Goal: Register for event/course

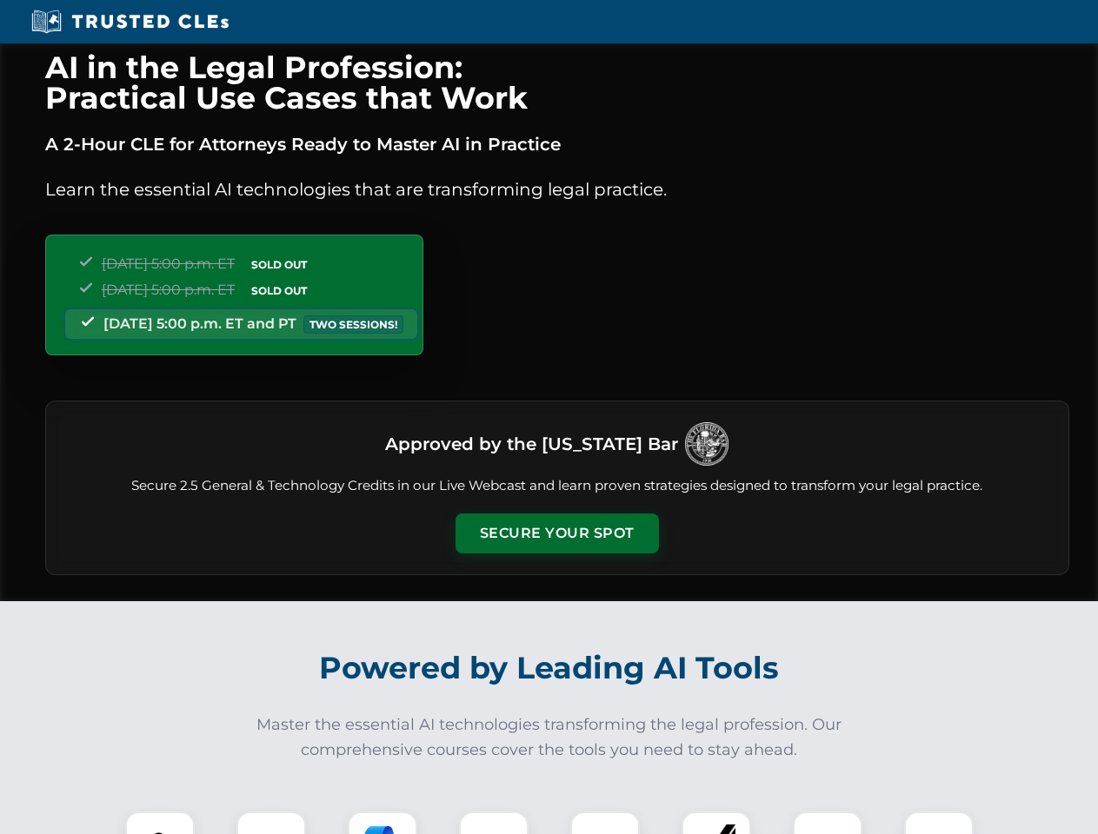
click at [556, 534] on button "Secure Your Spot" at bounding box center [556, 534] width 203 height 40
click at [160, 823] on img at bounding box center [160, 846] width 50 height 50
click at [271, 823] on div at bounding box center [271, 847] width 70 height 70
click at [382, 823] on div at bounding box center [383, 847] width 70 height 70
click at [494, 823] on img at bounding box center [493, 846] width 49 height 49
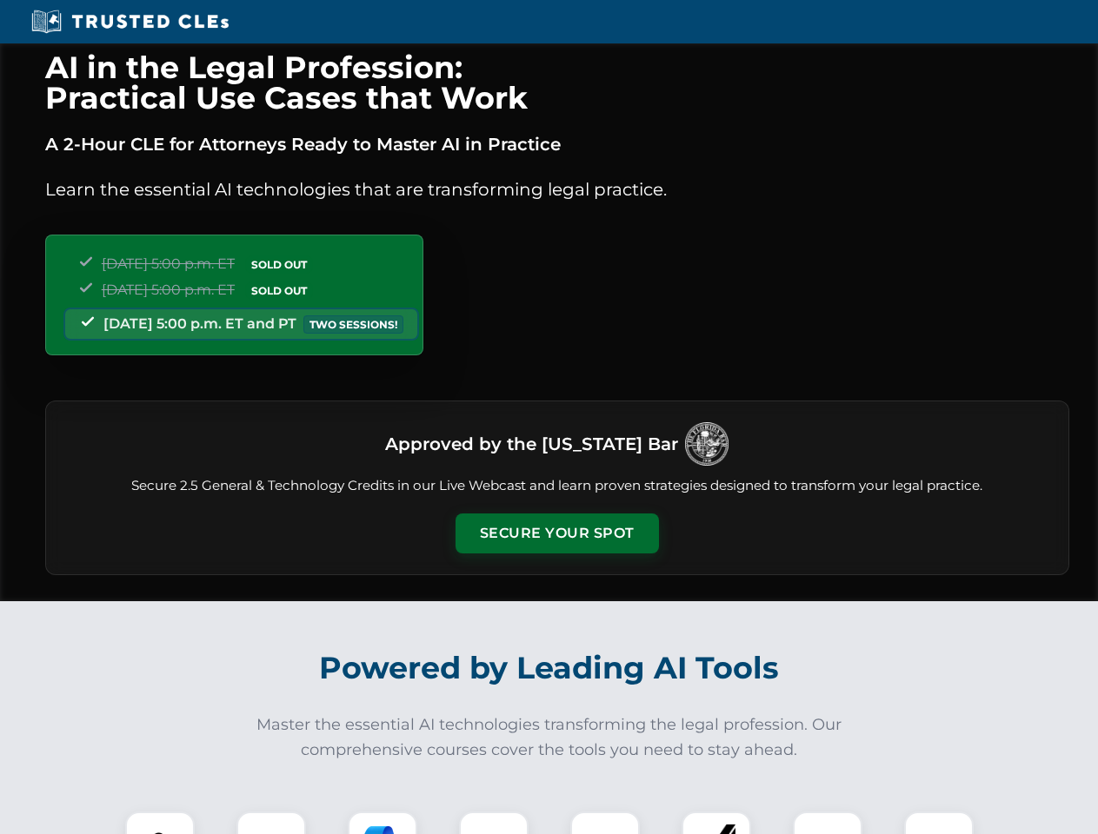
click at [605, 823] on div at bounding box center [605, 847] width 70 height 70
click at [716, 823] on div at bounding box center [716, 847] width 70 height 70
